Goal: Task Accomplishment & Management: Use online tool/utility

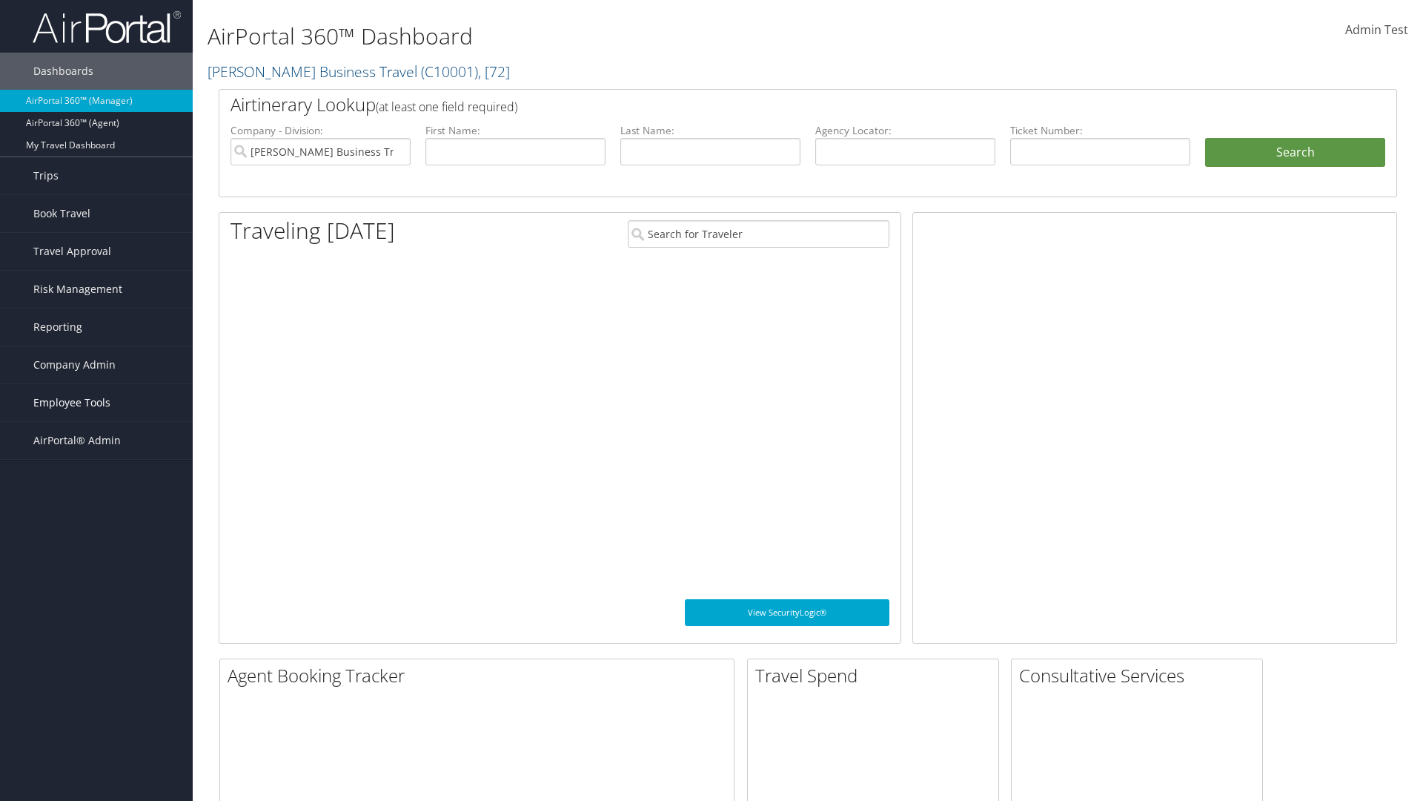
click at [96, 403] on span "Employee Tools" at bounding box center [71, 402] width 77 height 37
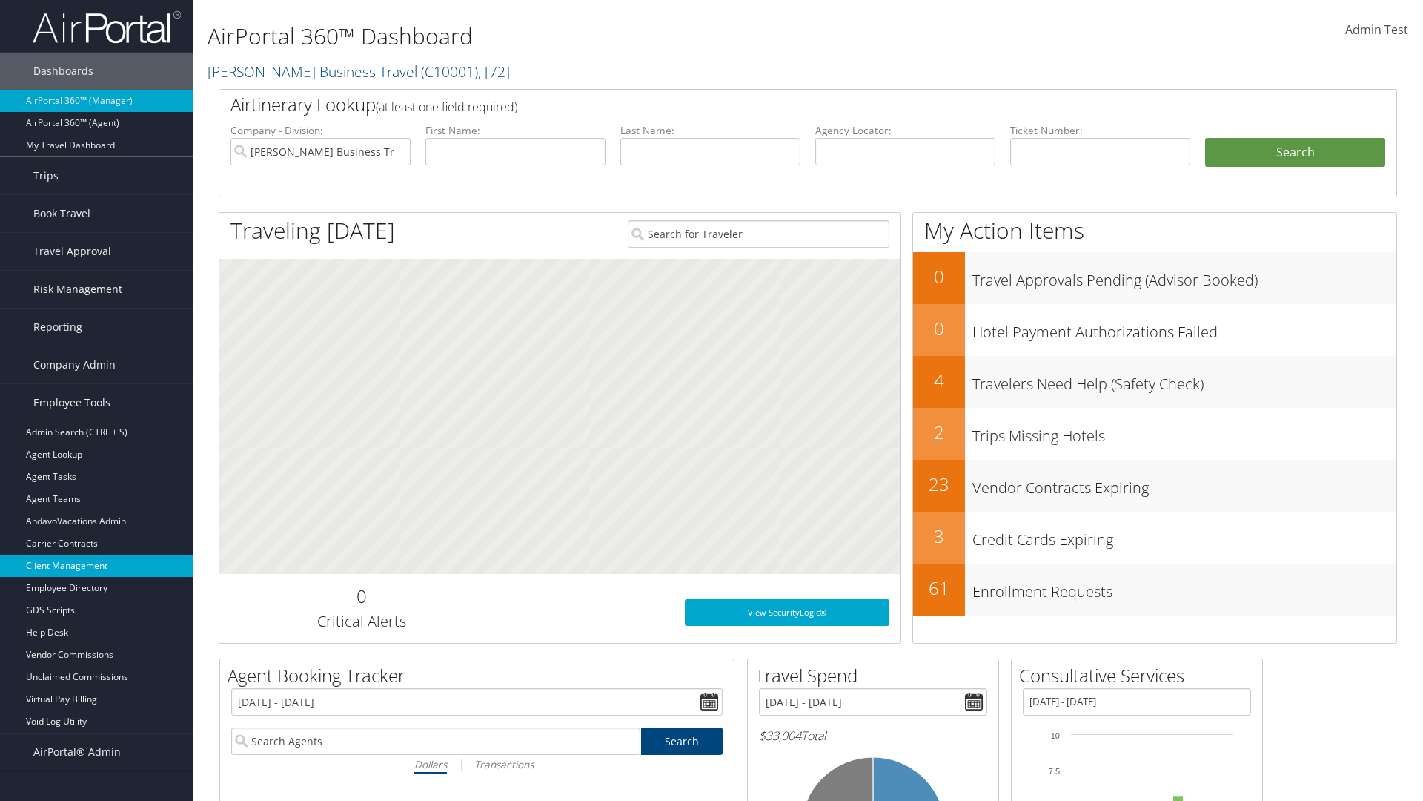
click at [96, 566] on link "Client Management" at bounding box center [96, 566] width 193 height 22
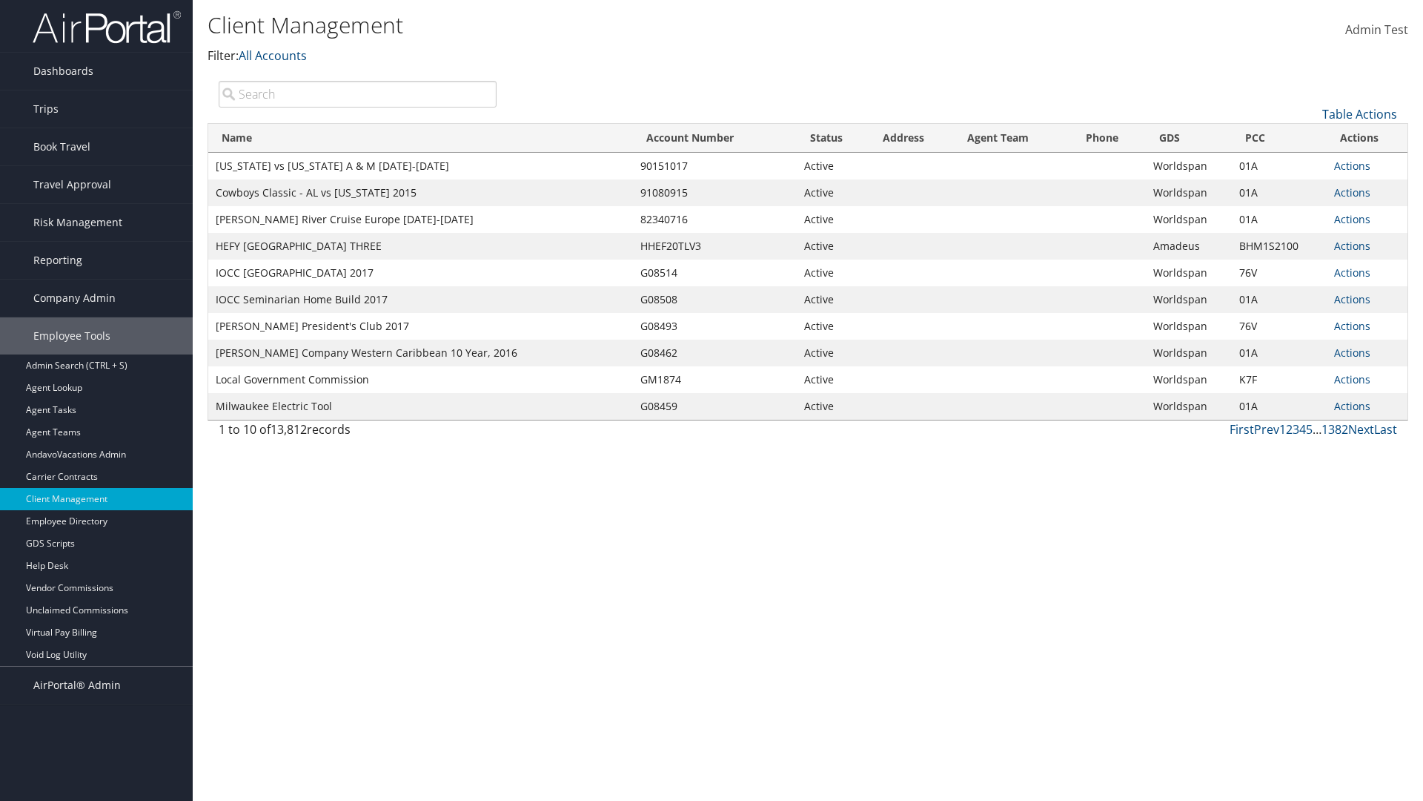
click at [357, 93] on input "search" at bounding box center [358, 94] width 278 height 27
type input "[US_STATE] vs [US_STATE] A & M [DATE]-[DATE]"
